Goal: Task Accomplishment & Management: Manage account settings

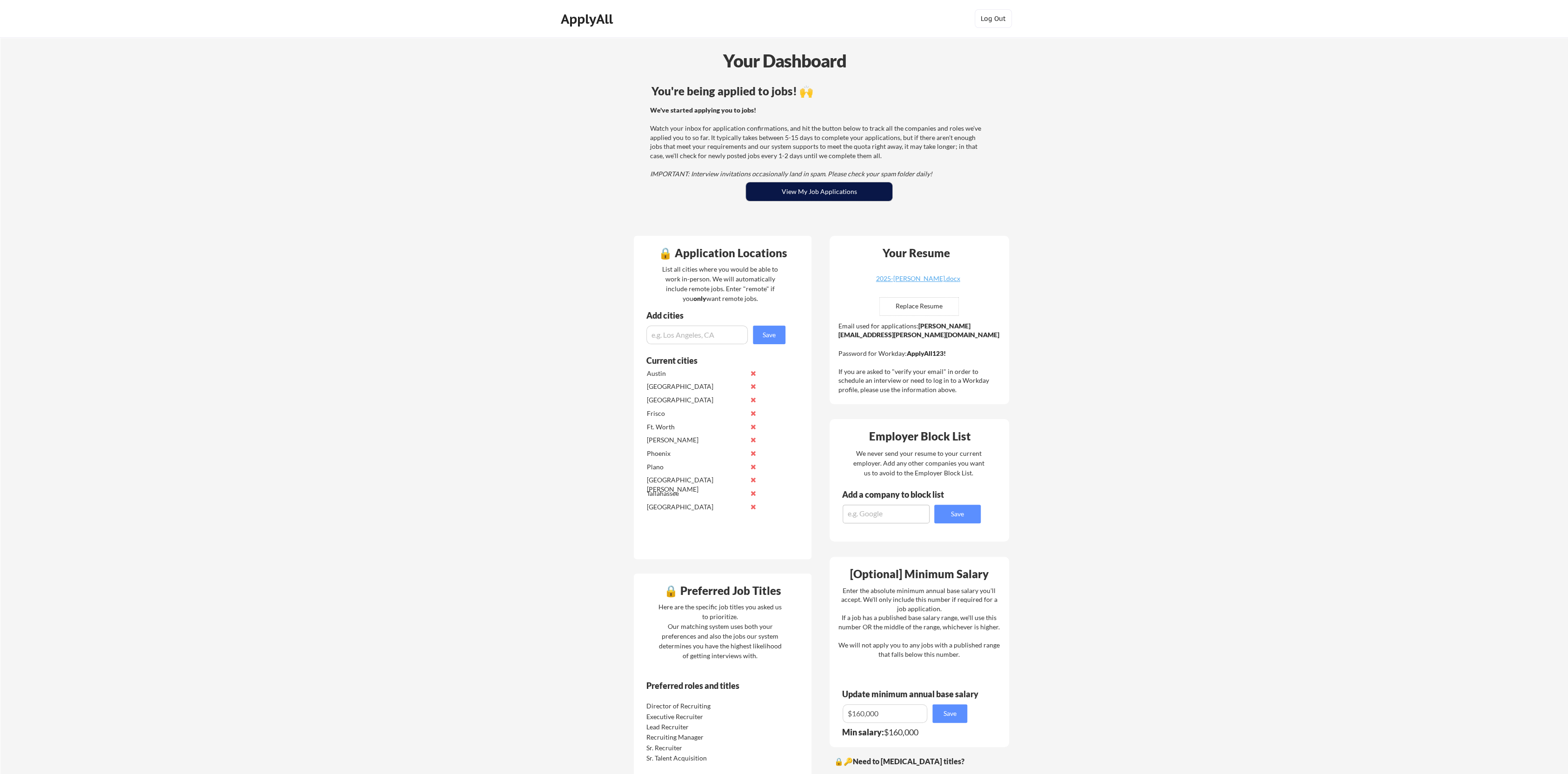
click at [824, 192] on button "View My Job Applications" at bounding box center [819, 192] width 146 height 18
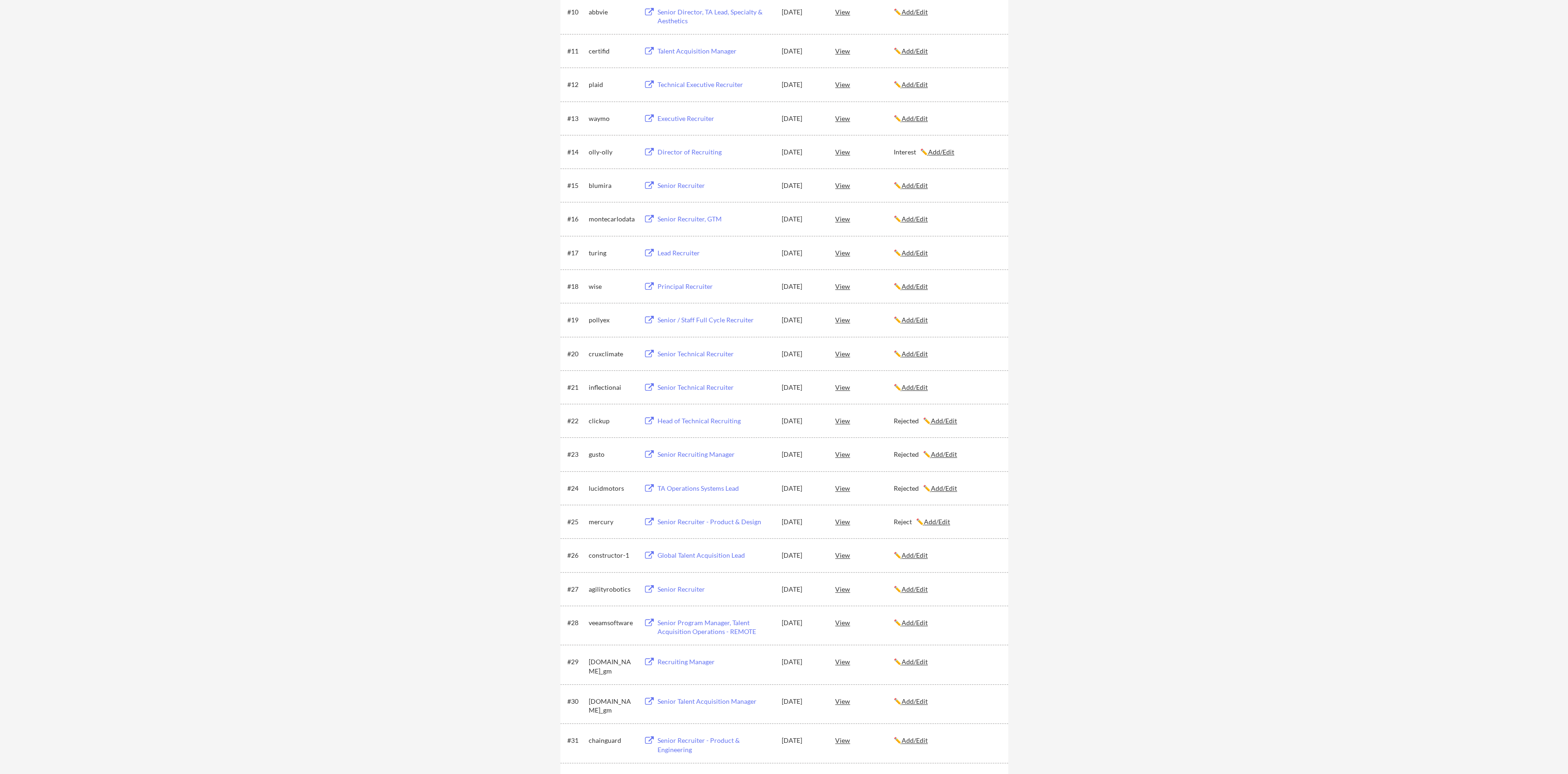
click at [917, 386] on u "Add/Edit" at bounding box center [915, 387] width 26 height 8
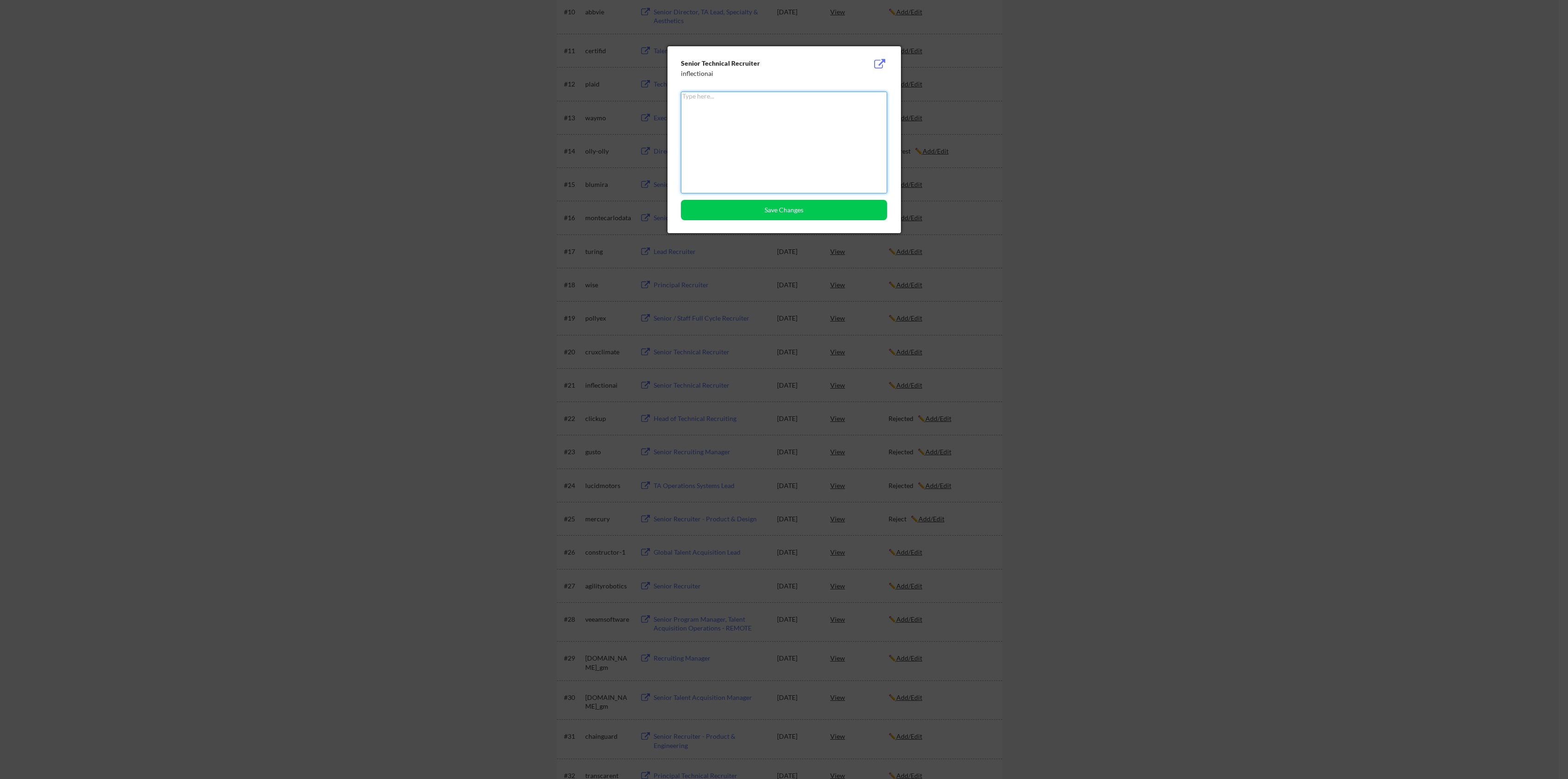
click at [718, 131] on textarea at bounding box center [784, 142] width 206 height 102
type textarea "r"
type textarea "Reject"
click at [787, 211] on button "Save Changes" at bounding box center [784, 210] width 206 height 20
